Goal: Information Seeking & Learning: Learn about a topic

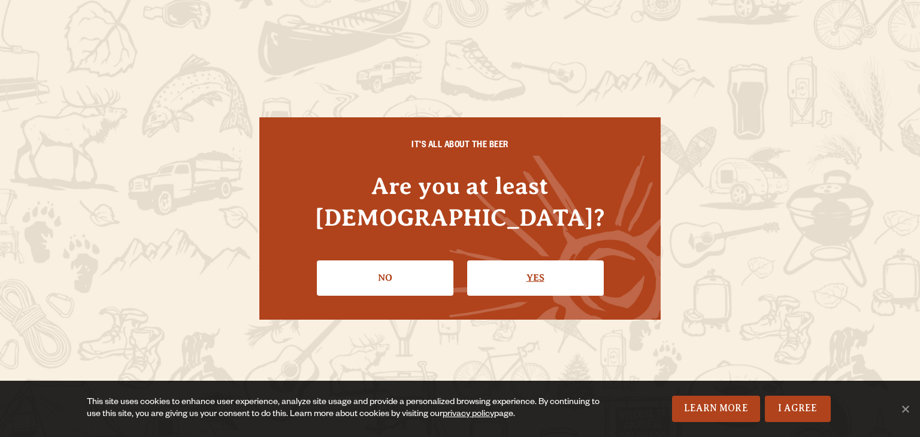
click at [513, 261] on link "Yes" at bounding box center [535, 278] width 137 height 35
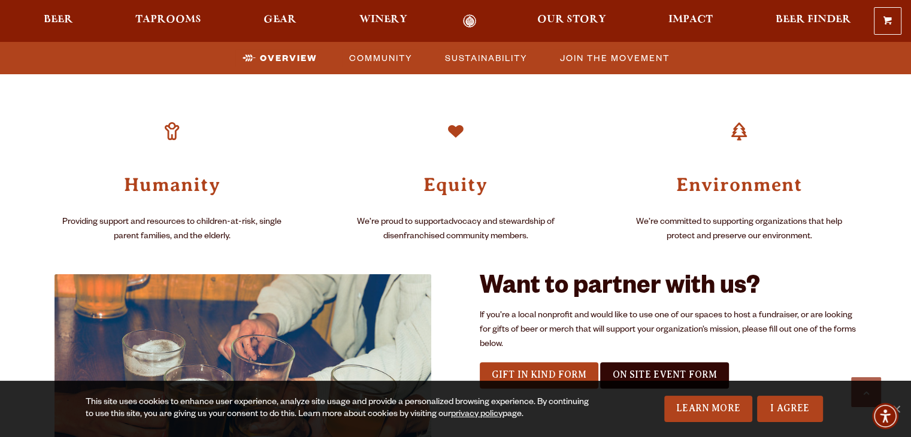
scroll to position [889, 0]
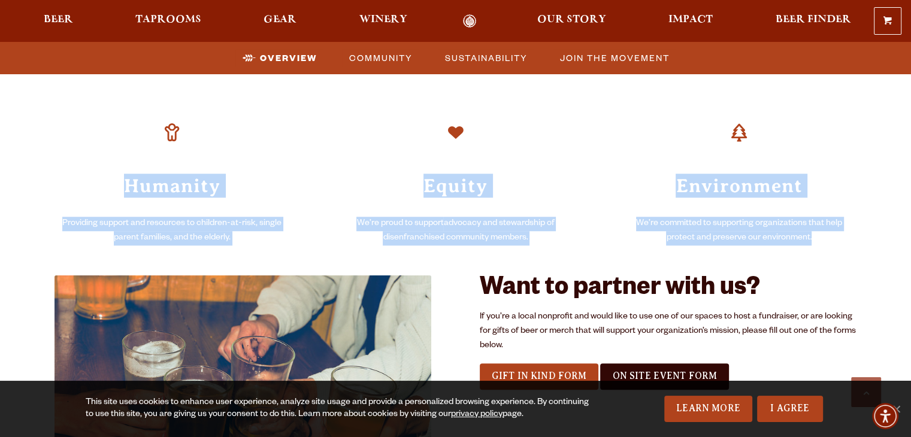
drag, startPoint x: 119, startPoint y: 185, endPoint x: 825, endPoint y: 235, distance: 707.9
copy div "Humanity Providing support and resources to children-at-risk, single parent fam…"
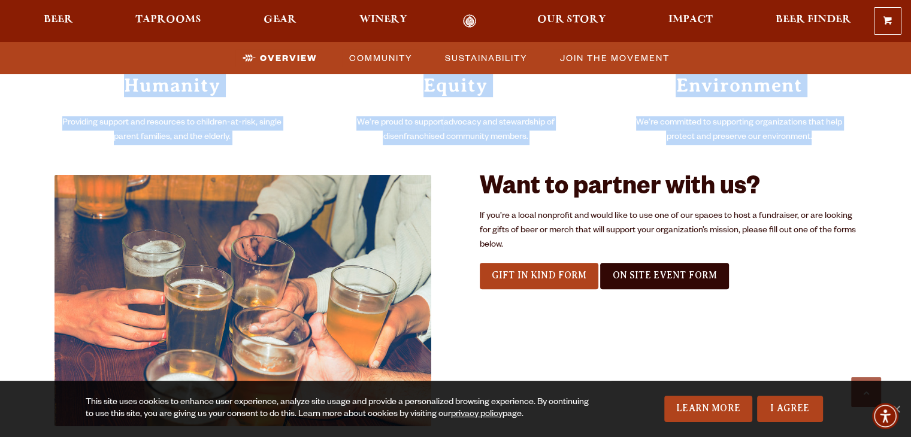
scroll to position [989, 0]
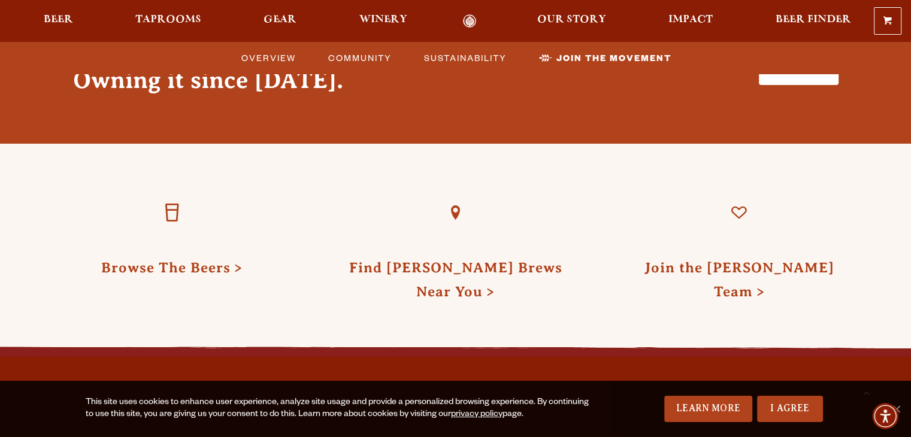
scroll to position [2874, 0]
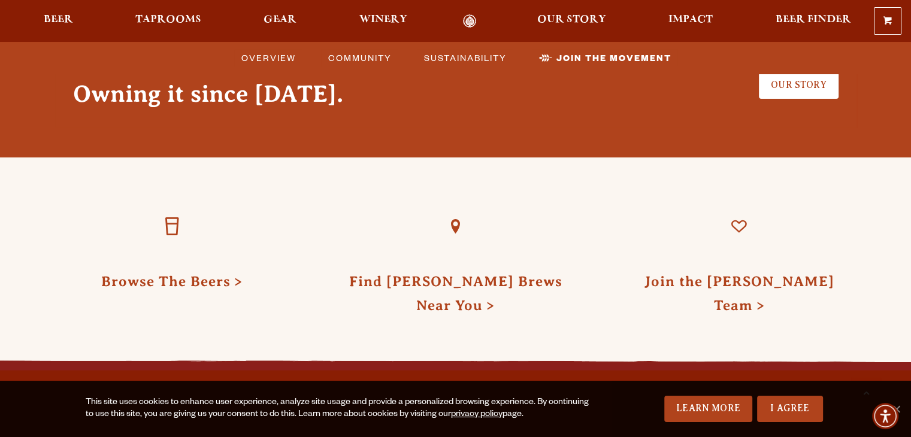
click at [681, 30] on div "0 Shopping Cart No products in the cart. Beer Taprooms Gear Winery Our Story Im…" at bounding box center [455, 21] width 911 height 28
click at [684, 19] on span "Impact" at bounding box center [690, 20] width 44 height 10
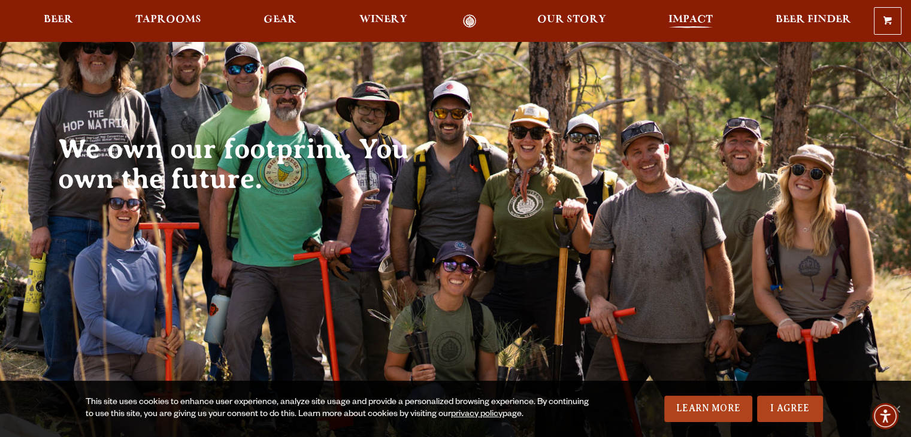
scroll to position [0, 0]
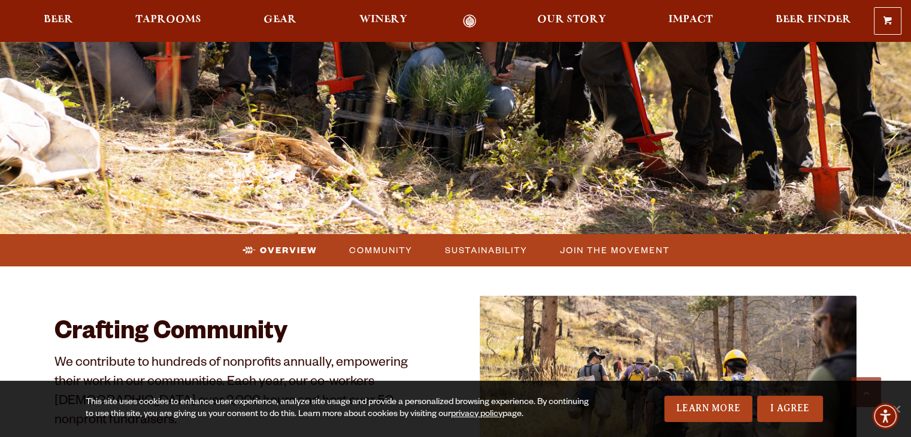
scroll to position [371, 0]
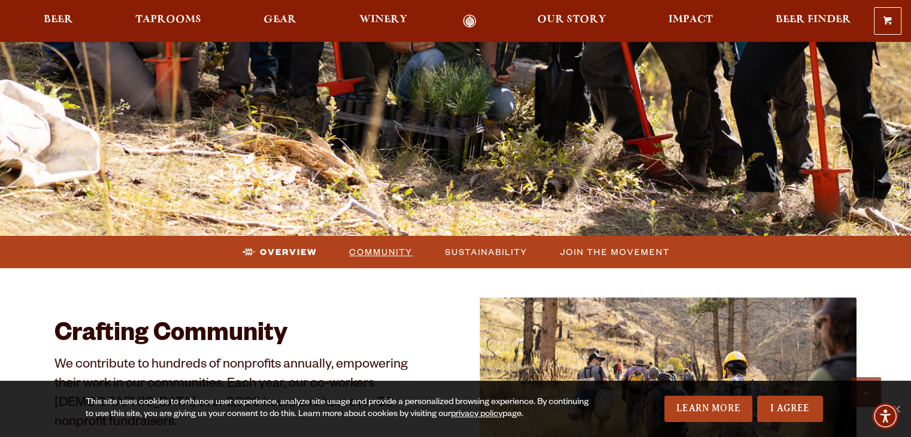
click at [377, 247] on span "Community" at bounding box center [380, 251] width 63 height 17
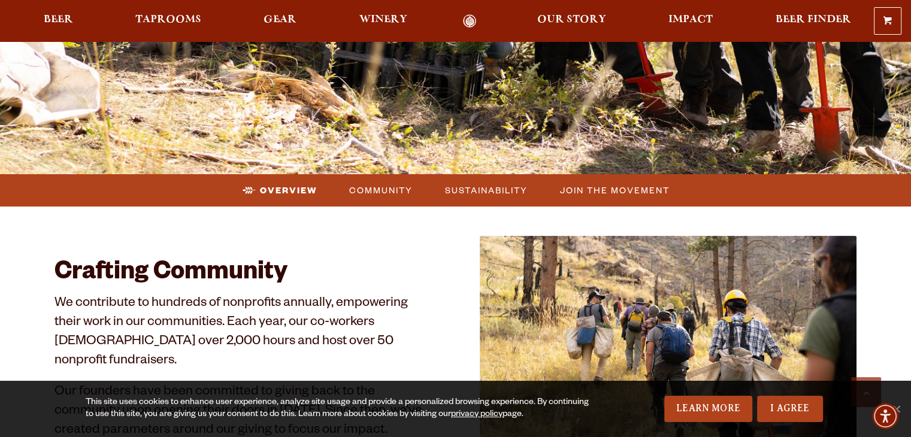
scroll to position [558, 0]
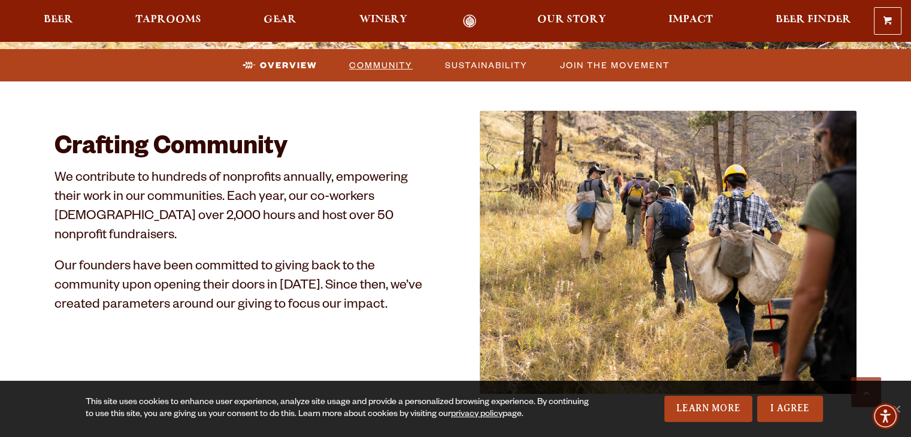
click at [379, 65] on span "Community" at bounding box center [380, 64] width 63 height 17
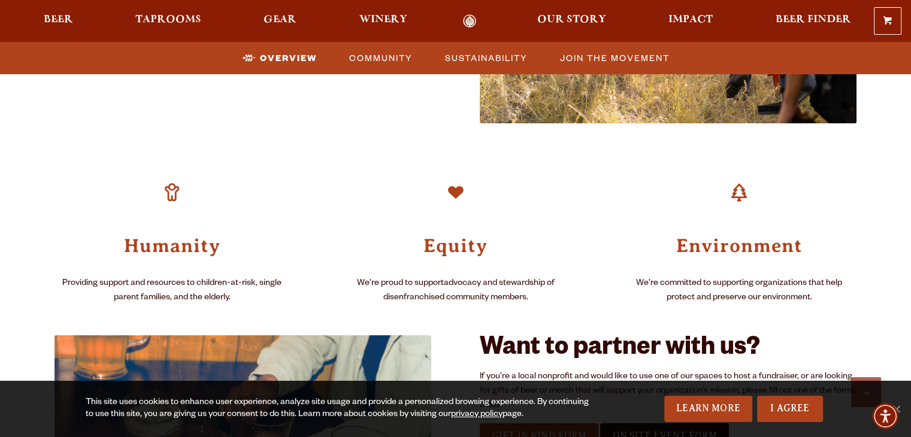
scroll to position [457, 0]
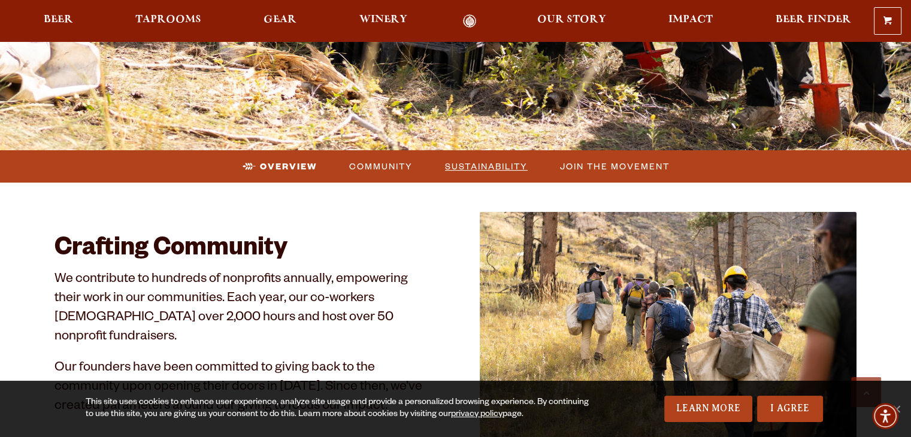
click at [470, 171] on span "Sustainability" at bounding box center [486, 166] width 83 height 17
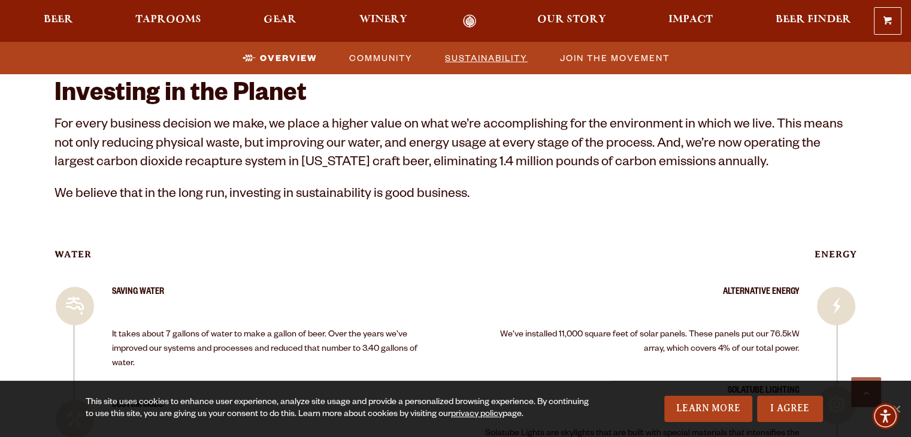
scroll to position [1417, 0]
click at [613, 53] on span "Join the Movement" at bounding box center [615, 57] width 110 height 17
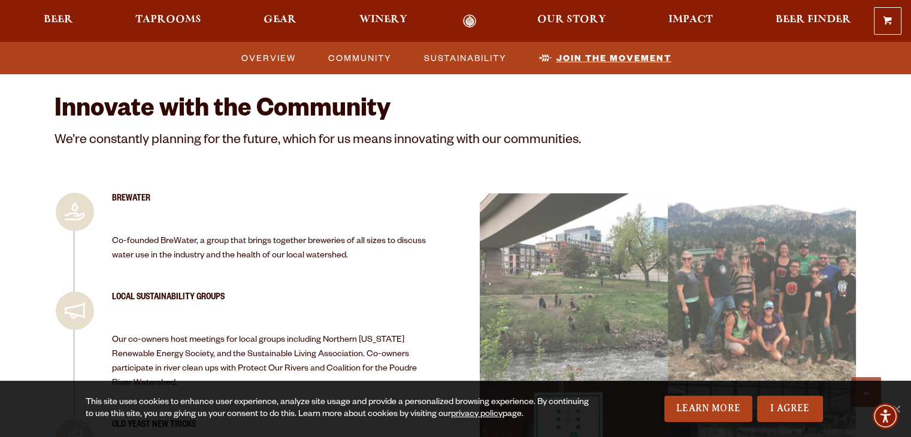
scroll to position [2242, 0]
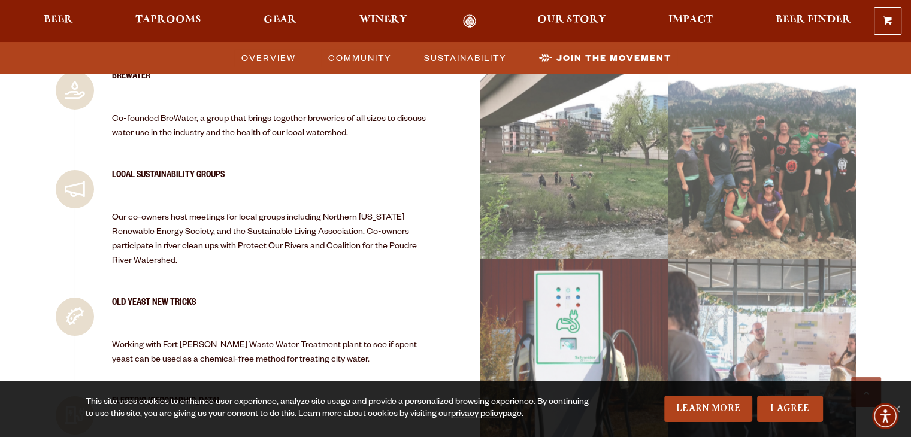
scroll to position [2365, 0]
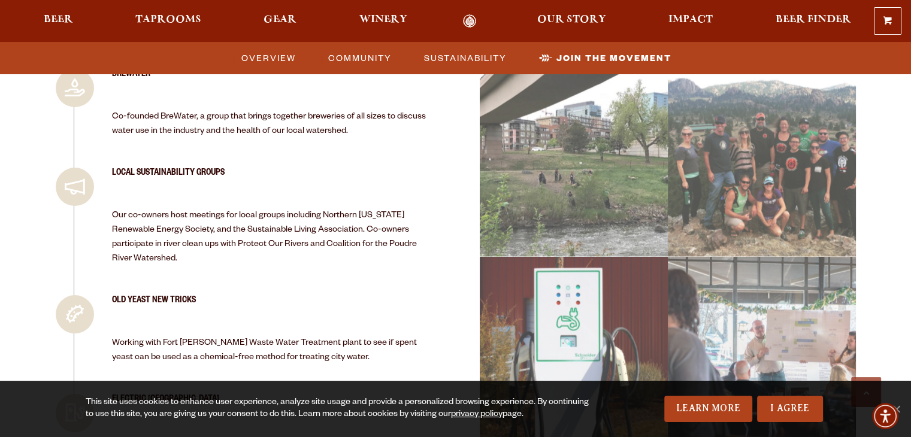
drag, startPoint x: 331, startPoint y: 173, endPoint x: 337, endPoint y: 239, distance: 66.7
click at [337, 239] on div "Local Sustainability Groups Our co-owners host meetings for local groups includ…" at bounding box center [272, 223] width 320 height 110
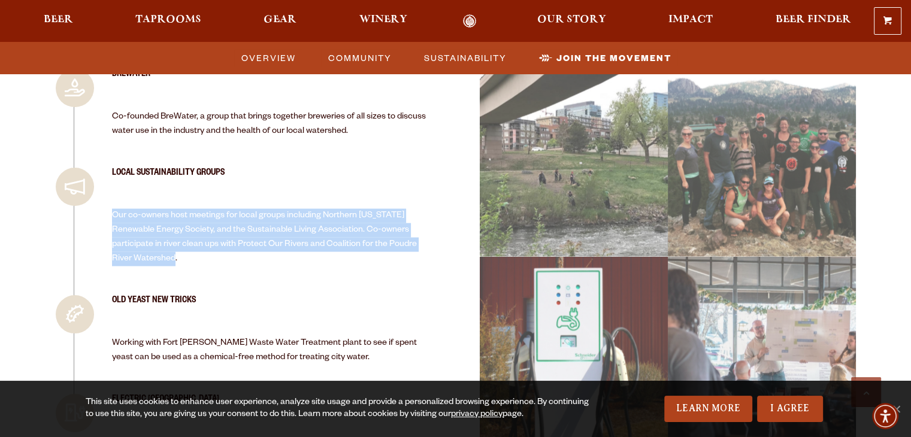
click at [325, 259] on div "Local Sustainability Groups Our co-owners host meetings for local groups includ…" at bounding box center [272, 223] width 320 height 110
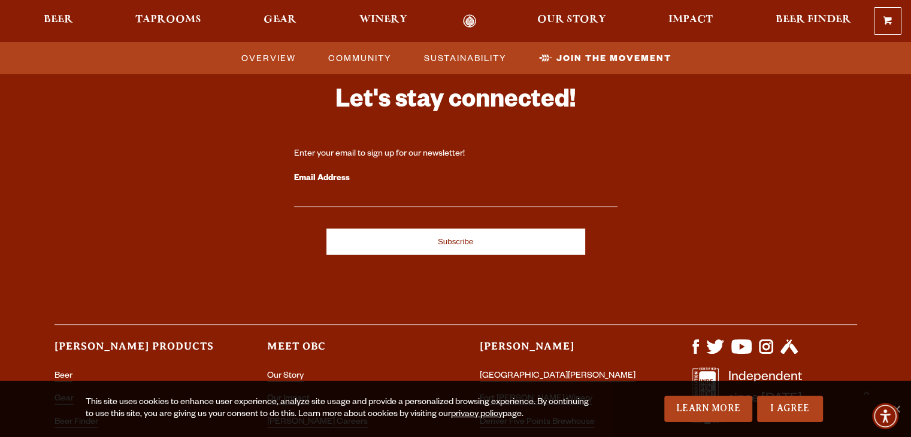
scroll to position [3246, 0]
